Goal: Browse casually: Explore the website without a specific task or goal

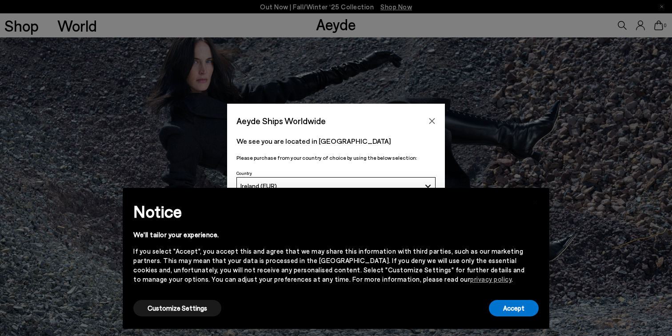
scroll to position [48, 0]
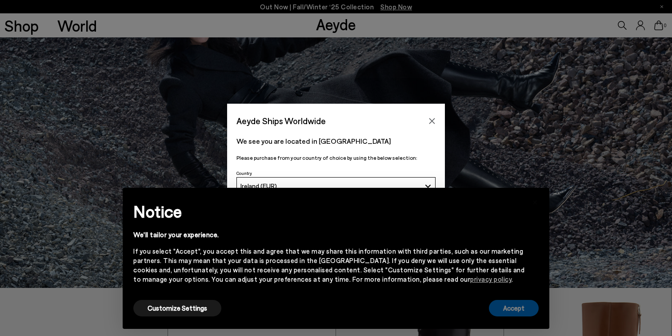
click at [523, 304] on button "Accept" at bounding box center [514, 308] width 50 height 16
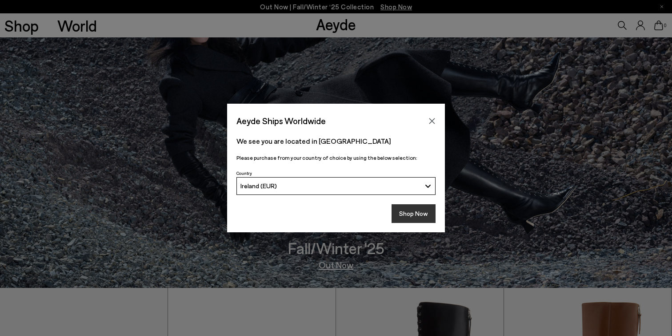
click at [415, 212] on button "Shop Now" at bounding box center [414, 213] width 44 height 19
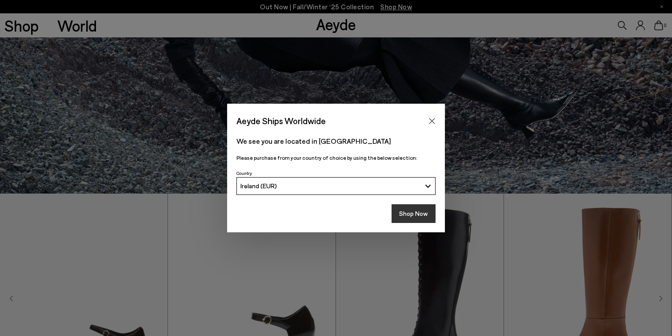
scroll to position [150, 0]
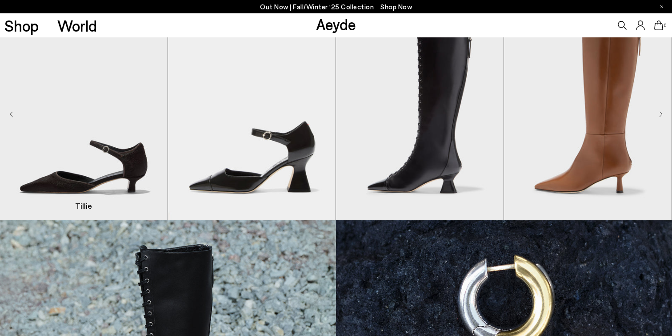
scroll to position [327, 0]
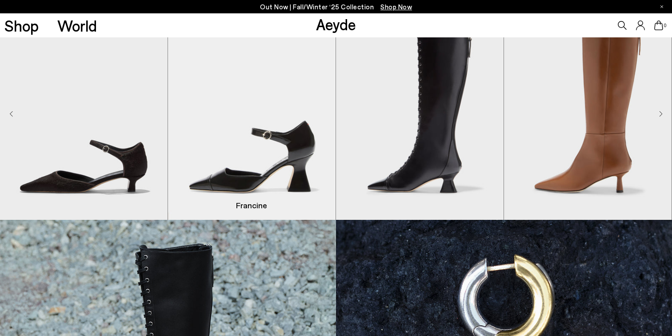
click at [269, 176] on img "2 / 8" at bounding box center [252, 114] width 168 height 211
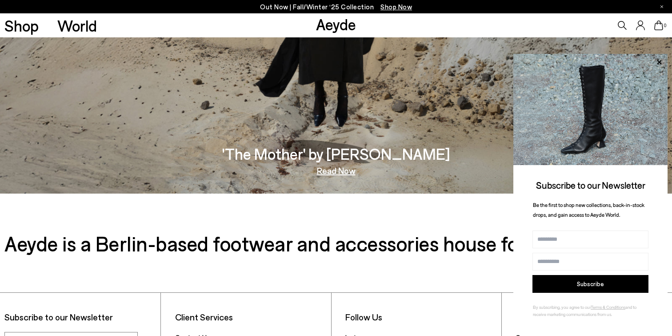
scroll to position [1498, 0]
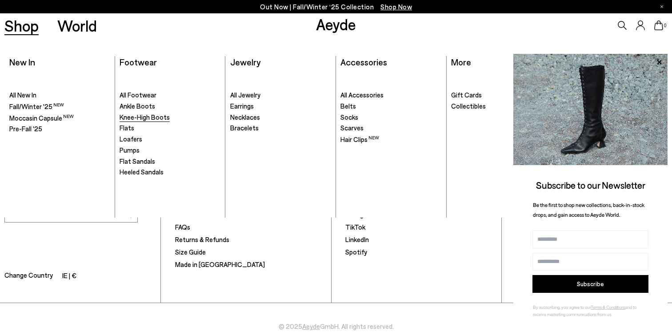
click at [135, 120] on span "Knee-High Boots" at bounding box center [145, 117] width 50 height 8
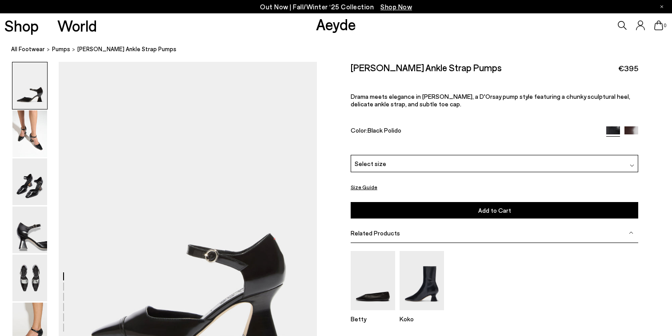
scroll to position [16, 0]
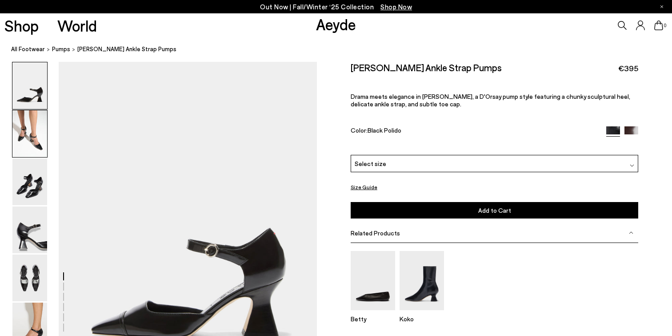
click at [20, 130] on img at bounding box center [29, 133] width 35 height 47
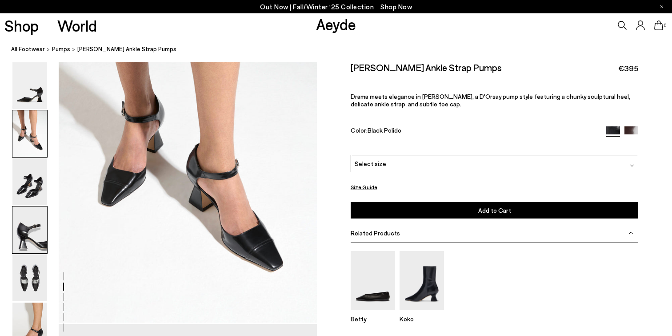
scroll to position [430, 0]
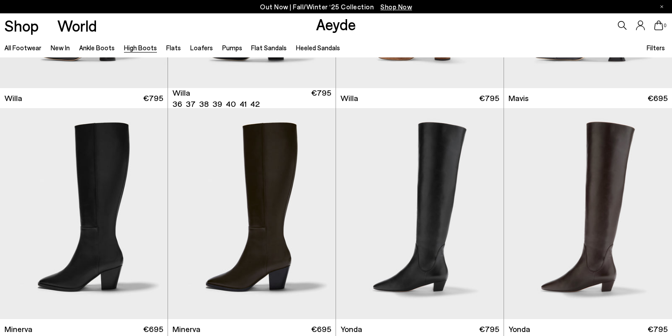
scroll to position [465, 0]
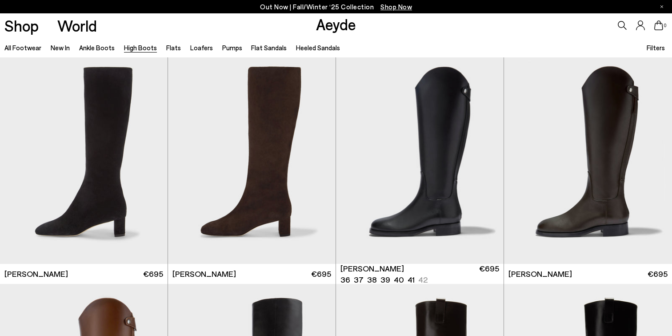
scroll to position [1619, 0]
click at [445, 154] on img "1 / 6" at bounding box center [420, 158] width 168 height 211
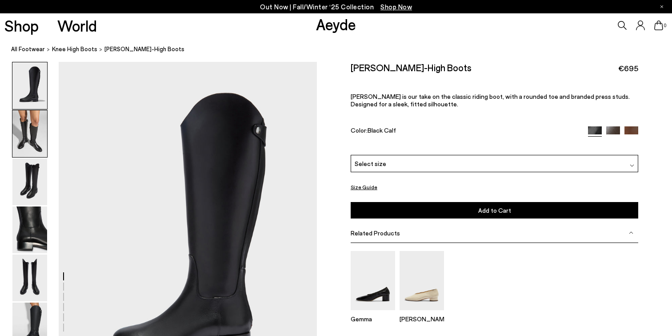
click at [31, 125] on img at bounding box center [29, 133] width 35 height 47
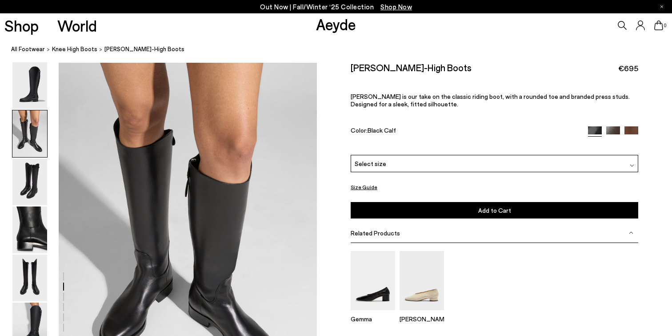
scroll to position [347, 0]
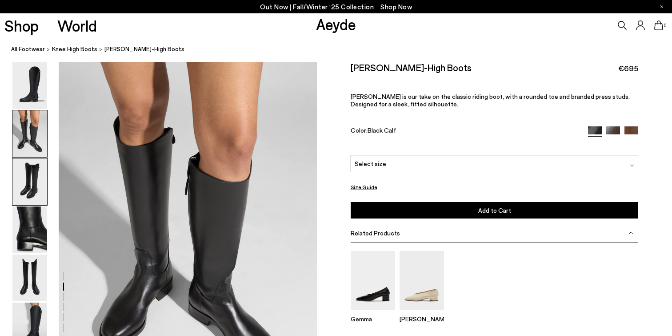
click at [36, 196] on img at bounding box center [29, 181] width 35 height 47
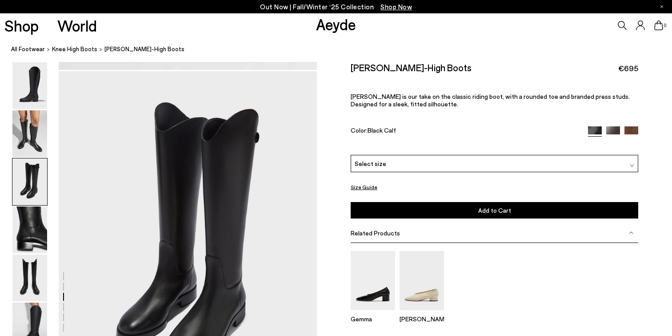
scroll to position [693, 0]
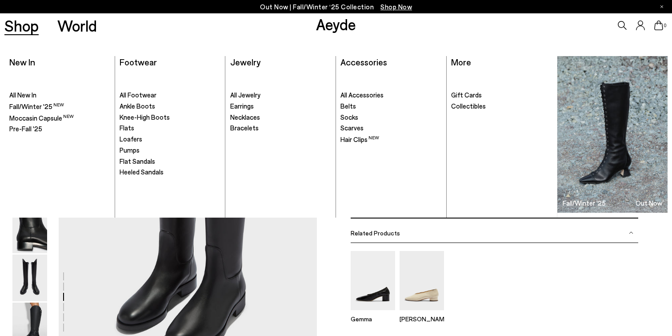
click at [25, 26] on link "Shop" at bounding box center [21, 26] width 34 height 16
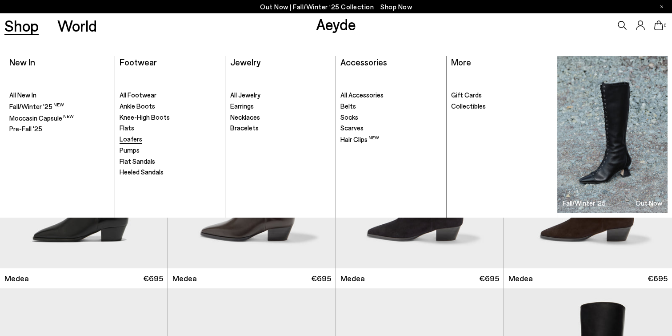
click at [130, 140] on span "Loafers" at bounding box center [131, 139] width 23 height 8
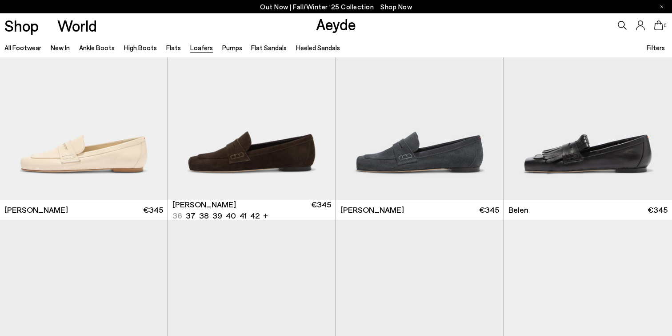
scroll to position [309, 0]
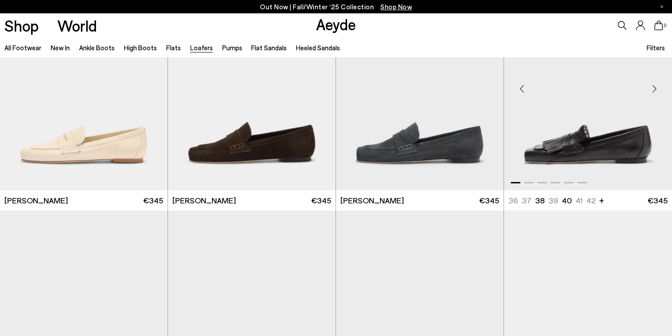
click at [619, 144] on img "1 / 6" at bounding box center [588, 85] width 168 height 211
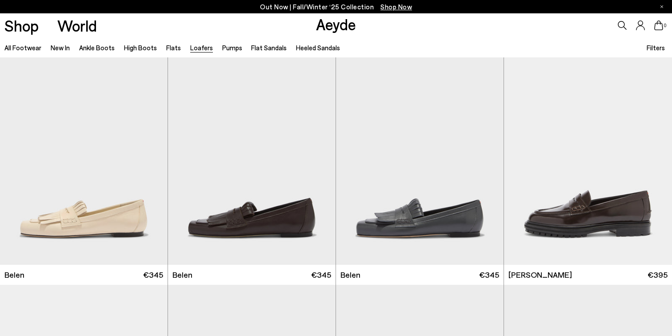
scroll to position [480, 0]
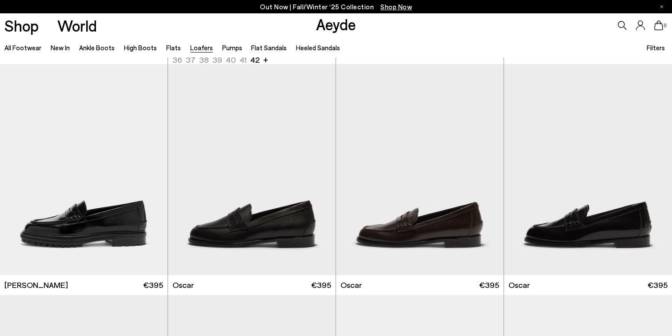
scroll to position [695, 0]
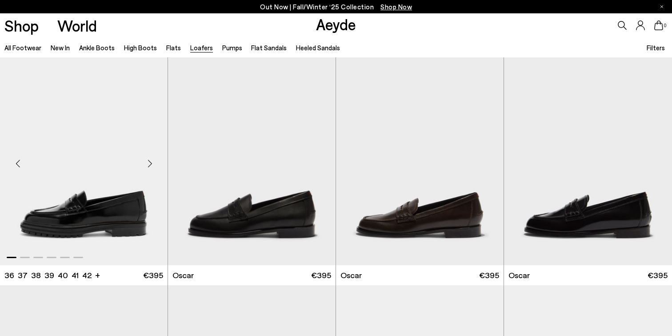
click at [111, 191] on img "1 / 6" at bounding box center [84, 159] width 168 height 211
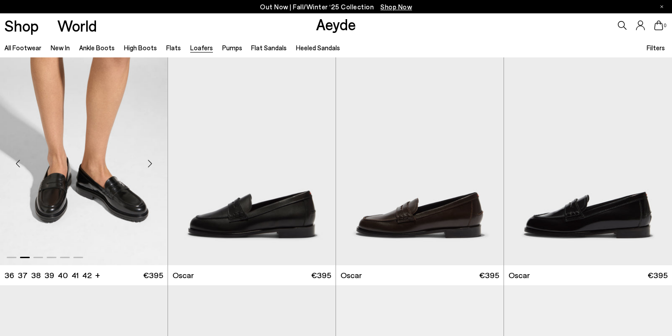
click at [59, 190] on img "2 / 6" at bounding box center [84, 159] width 168 height 211
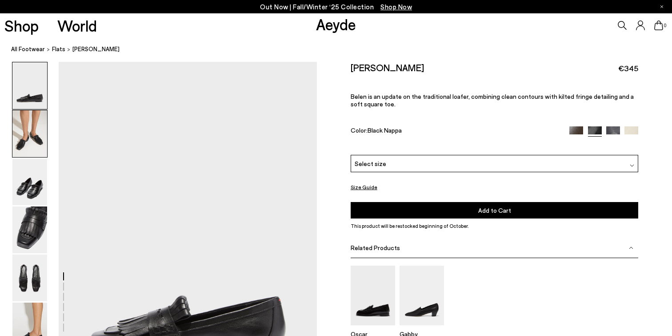
click at [32, 134] on img at bounding box center [29, 133] width 35 height 47
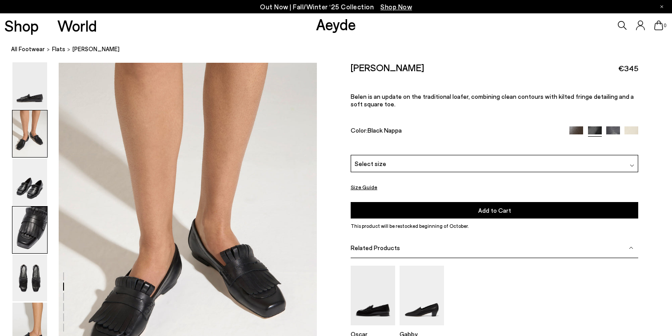
scroll to position [347, 0]
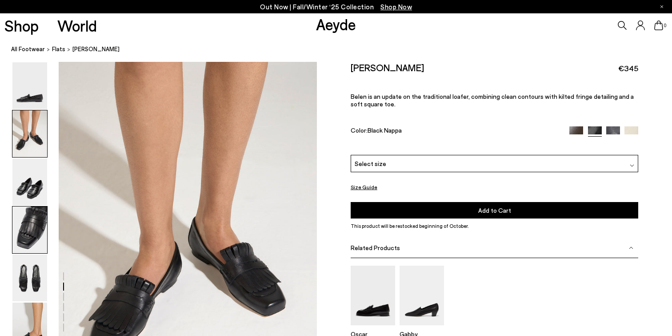
click at [34, 229] on img at bounding box center [29, 229] width 35 height 47
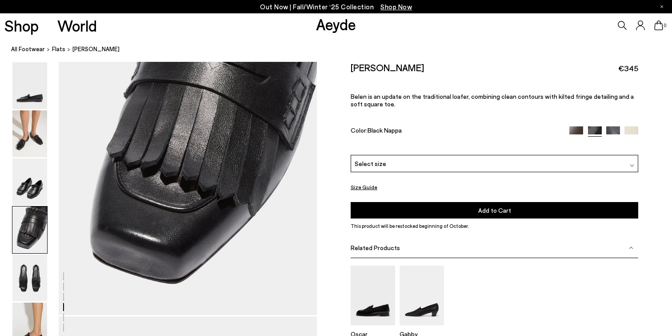
scroll to position [1127, 0]
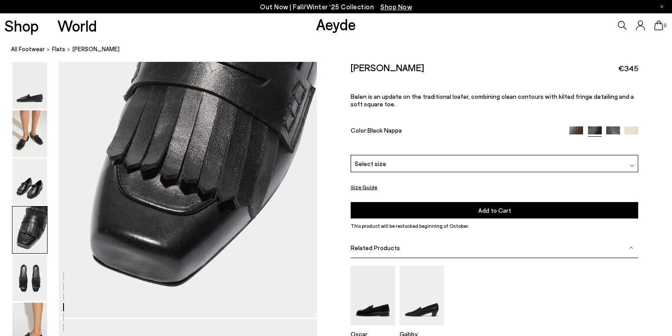
click at [575, 126] on img at bounding box center [576, 133] width 14 height 14
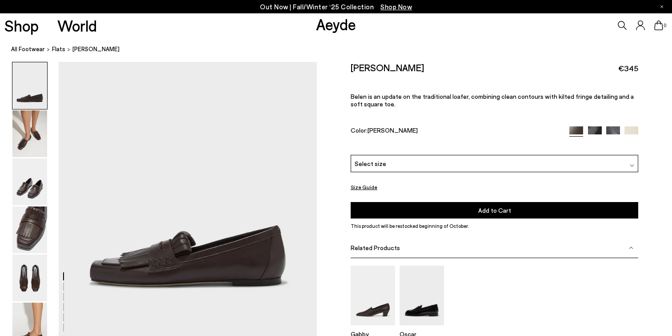
scroll to position [67, 0]
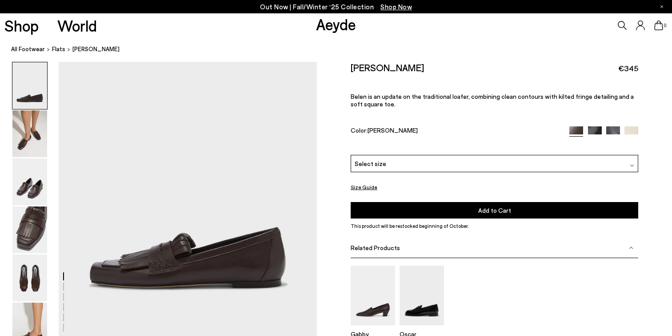
click at [613, 128] on img at bounding box center [613, 133] width 14 height 14
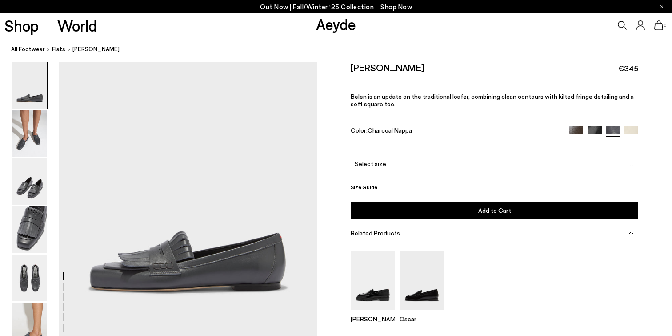
scroll to position [66, 0]
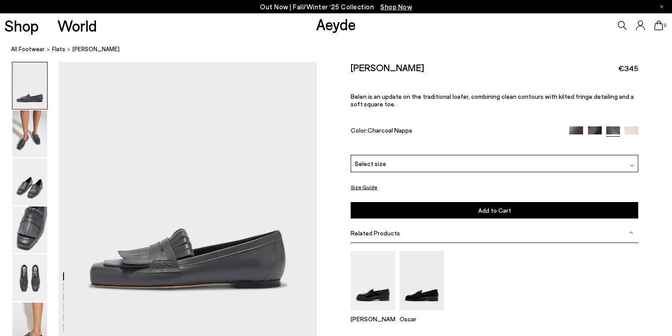
click at [631, 128] on img at bounding box center [632, 133] width 14 height 14
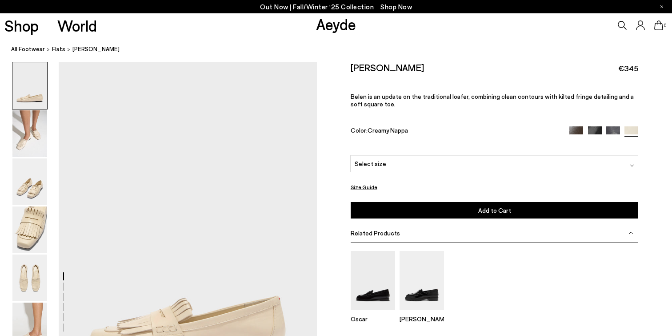
click at [613, 127] on img at bounding box center [613, 133] width 14 height 14
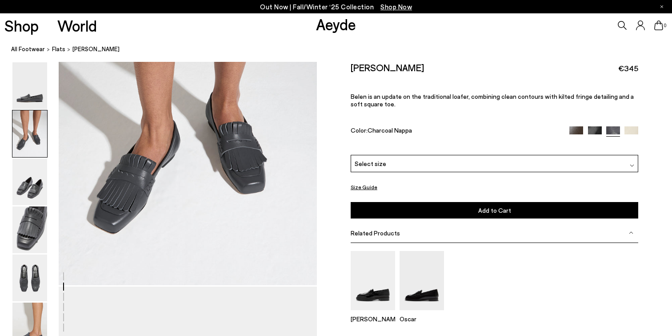
scroll to position [469, 0]
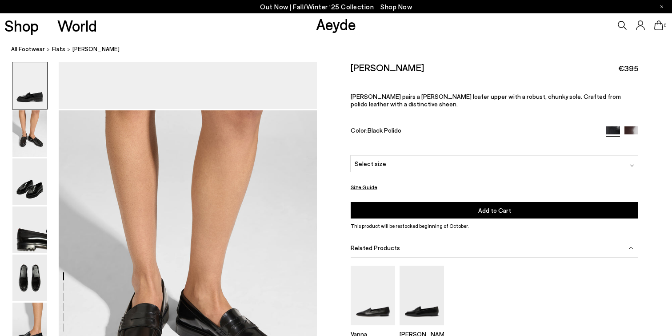
scroll to position [360, 0]
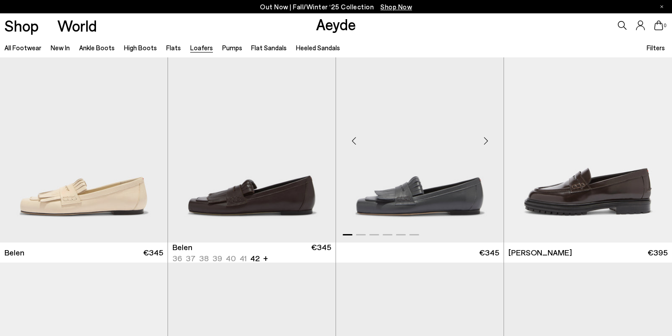
scroll to position [477, 0]
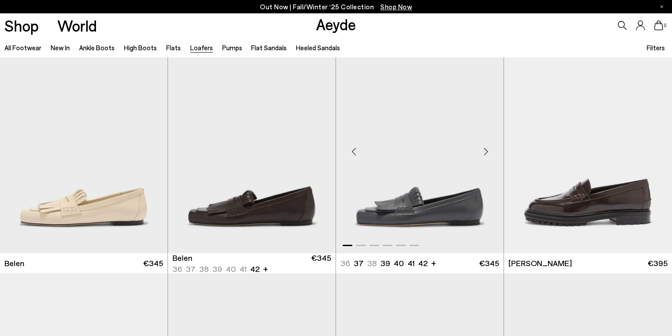
click at [402, 207] on img "1 / 6" at bounding box center [420, 147] width 168 height 211
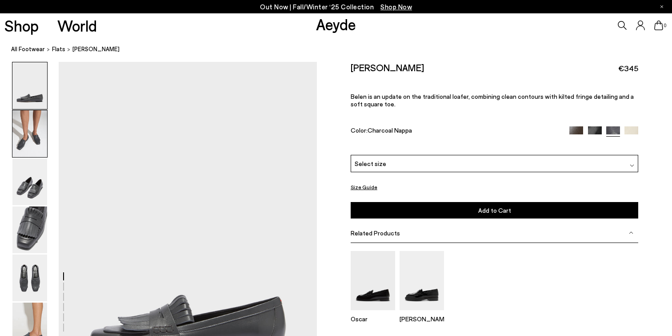
click at [27, 139] on img at bounding box center [29, 133] width 35 height 47
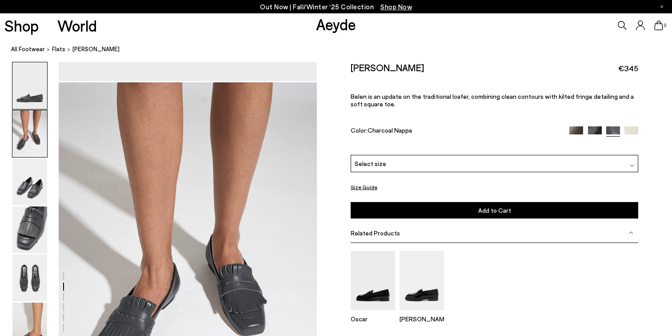
click at [32, 84] on img at bounding box center [29, 85] width 35 height 47
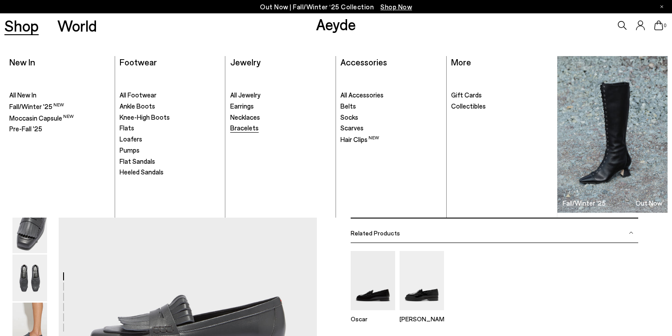
click at [245, 130] on span "Bracelets" at bounding box center [244, 128] width 28 height 8
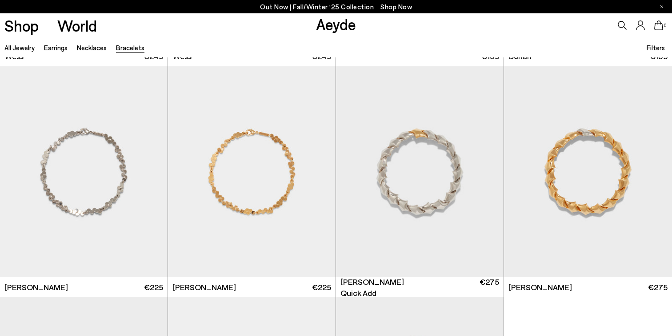
scroll to position [228, 0]
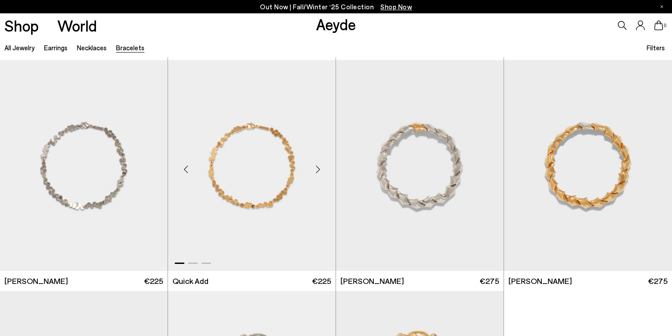
click at [269, 201] on img "1 / 3" at bounding box center [252, 165] width 168 height 211
click at [452, 188] on img "1 / 2" at bounding box center [420, 165] width 168 height 211
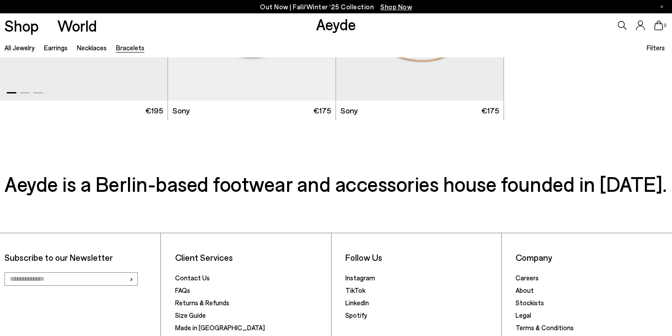
scroll to position [706, 0]
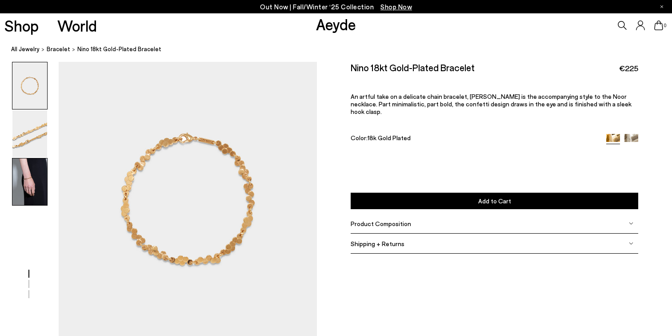
click at [25, 180] on img at bounding box center [29, 181] width 35 height 47
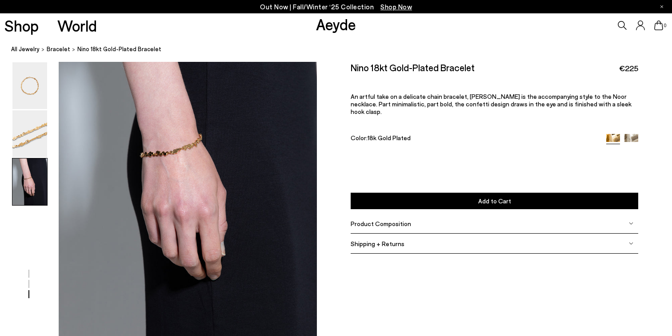
scroll to position [683, 0]
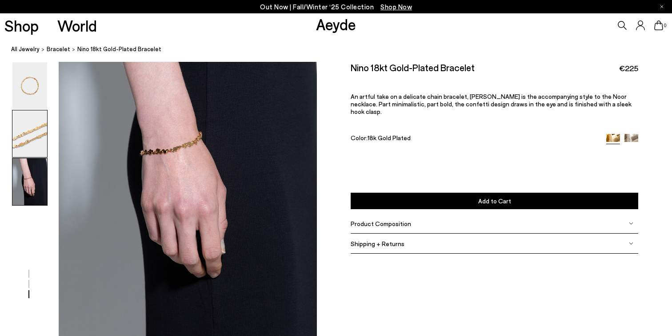
click at [35, 134] on img at bounding box center [29, 133] width 35 height 47
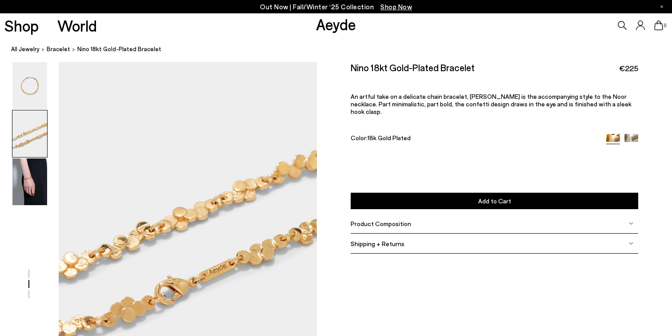
scroll to position [276, 0]
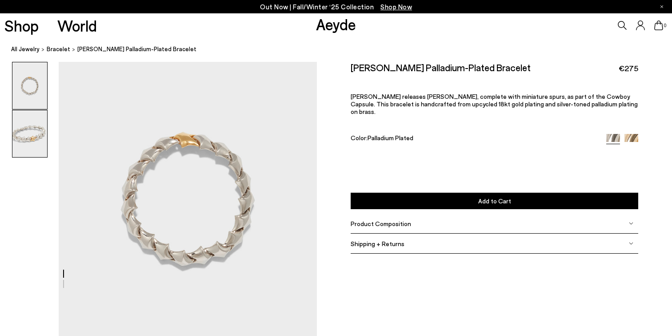
click at [24, 140] on img at bounding box center [29, 133] width 35 height 47
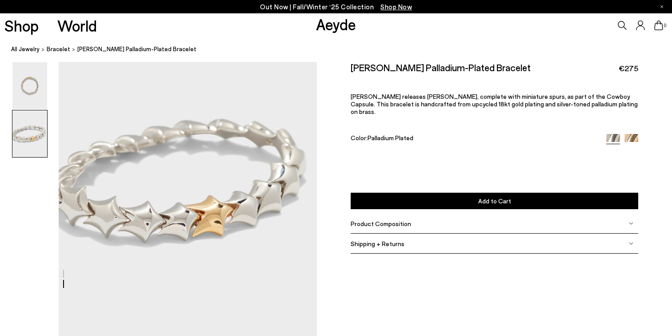
scroll to position [337, 0]
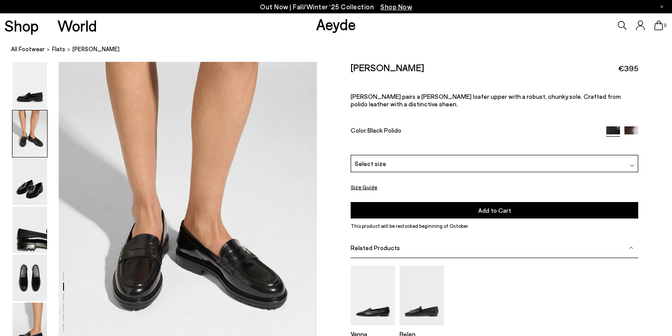
scroll to position [453, 0]
